Goal: Information Seeking & Learning: Learn about a topic

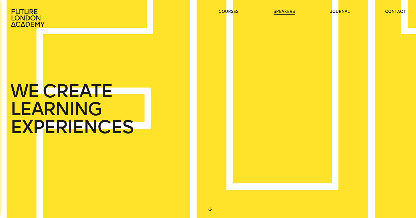
click at [279, 11] on link "speakers" at bounding box center [283, 12] width 21 height 6
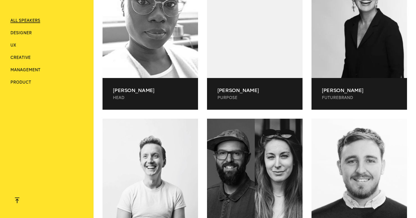
scroll to position [1807, 0]
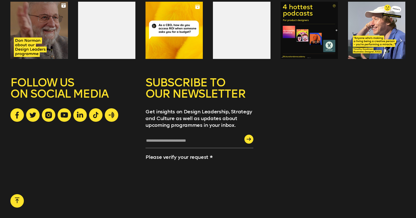
scroll to position [1562, 0]
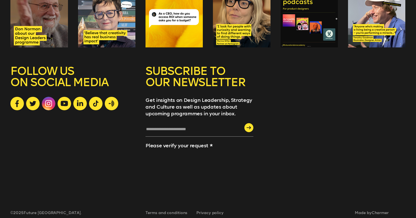
click at [52, 100] on icon at bounding box center [48, 103] width 7 height 7
click at [68, 98] on link at bounding box center [64, 103] width 13 height 13
